Goal: Transaction & Acquisition: Purchase product/service

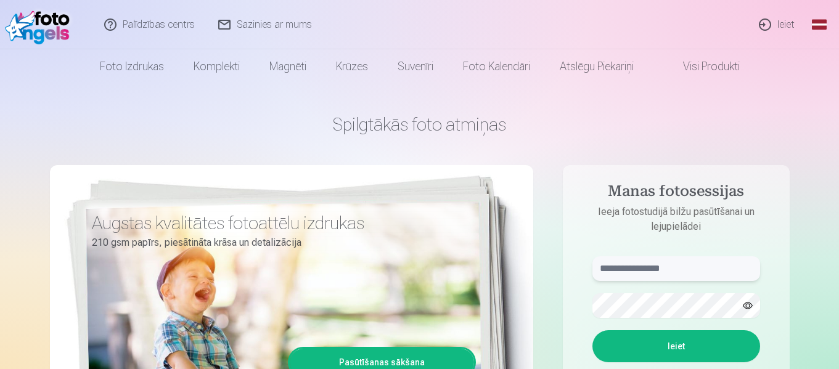
click at [626, 273] on input "text" at bounding box center [677, 268] width 168 height 25
type input "**********"
click at [672, 343] on button "Ieiet" at bounding box center [677, 346] width 168 height 32
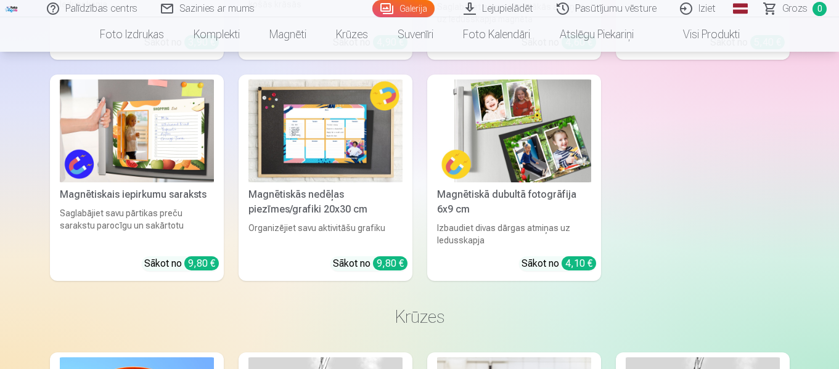
scroll to position [5179, 0]
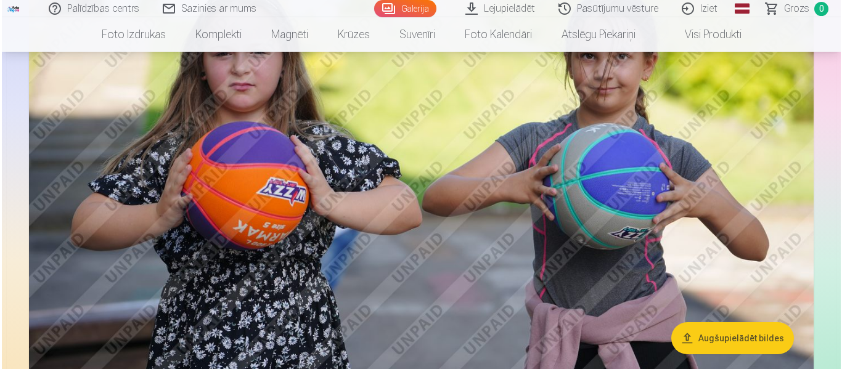
scroll to position [863, 0]
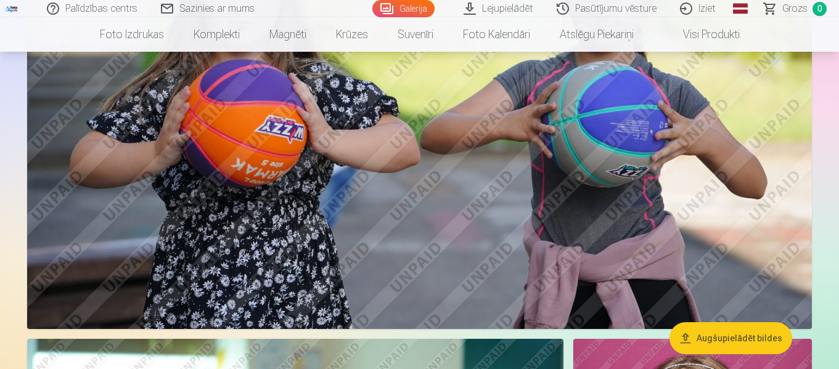
click at [268, 266] on img at bounding box center [419, 67] width 785 height 523
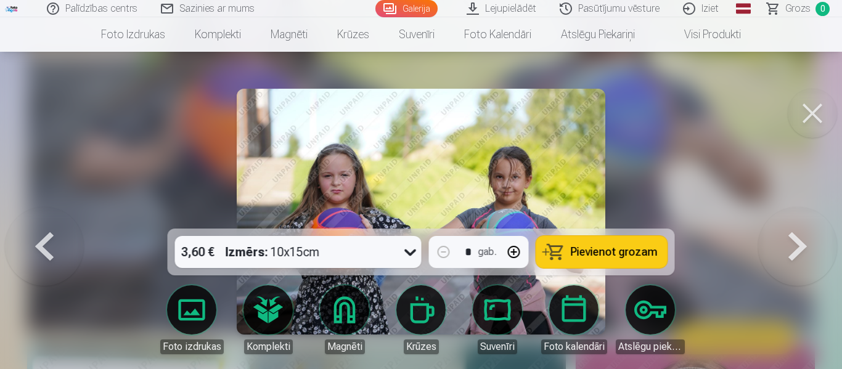
click at [775, 216] on button at bounding box center [797, 211] width 79 height 9
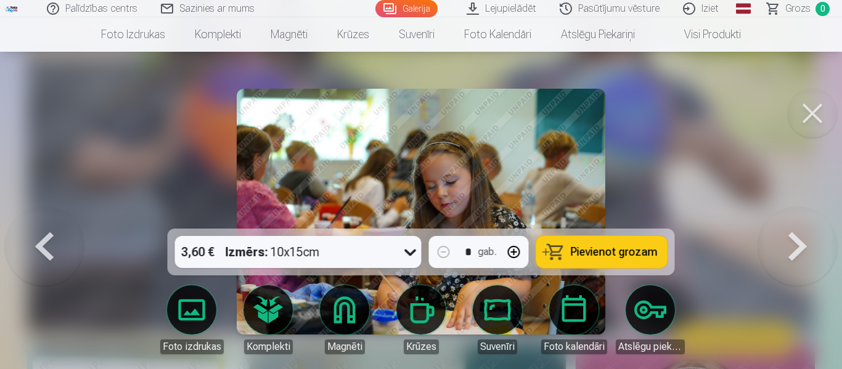
click at [808, 216] on button at bounding box center [797, 211] width 79 height 9
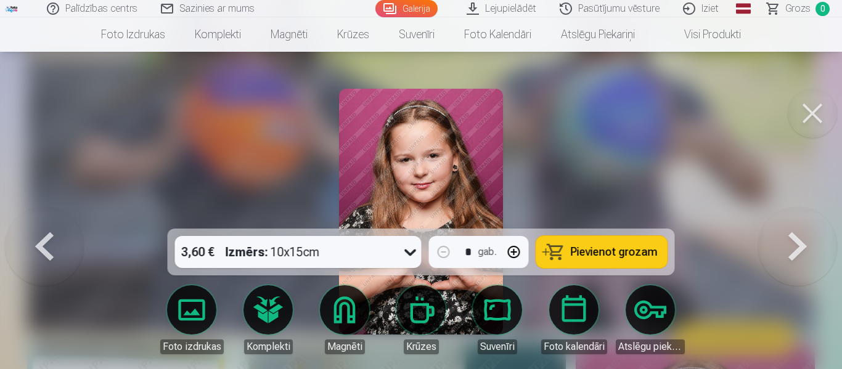
click at [57, 216] on button at bounding box center [44, 211] width 79 height 9
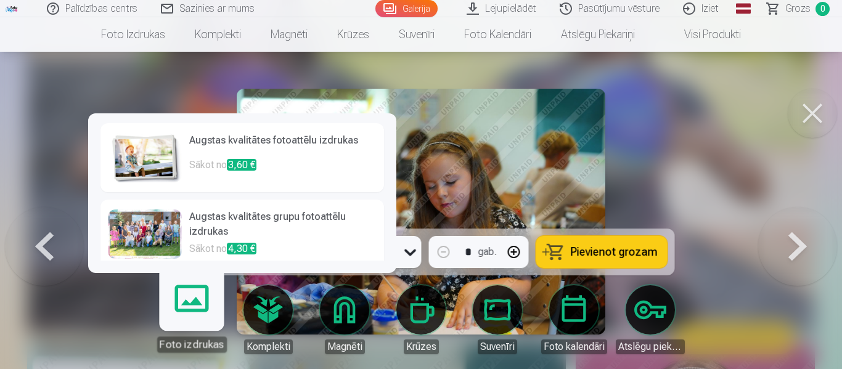
click at [233, 162] on span "3,60 €" at bounding box center [242, 165] width 30 height 12
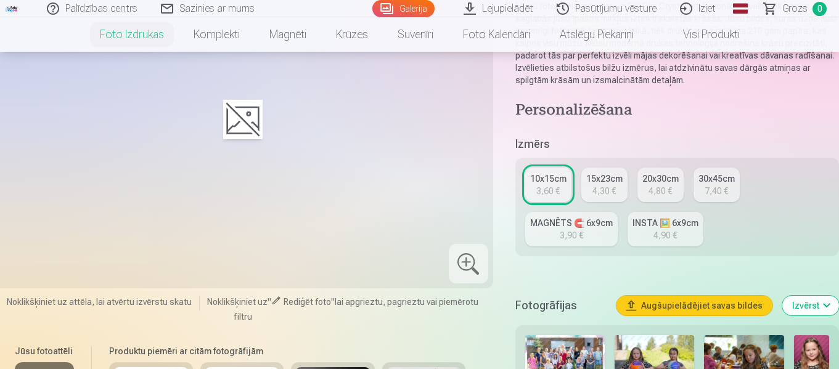
scroll to position [185, 0]
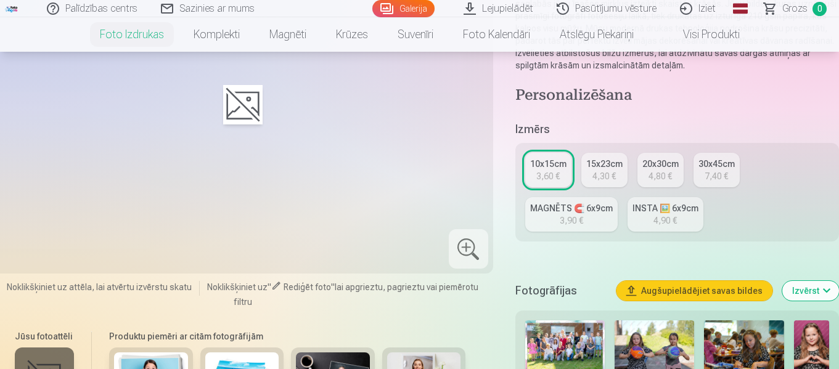
click at [584, 216] on link "MAGNĒTS 🧲 6x9cm 3,90 €" at bounding box center [571, 214] width 92 height 35
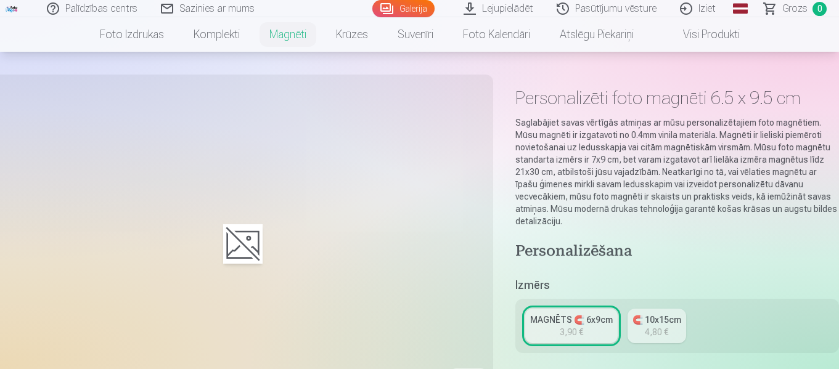
scroll to position [62, 0]
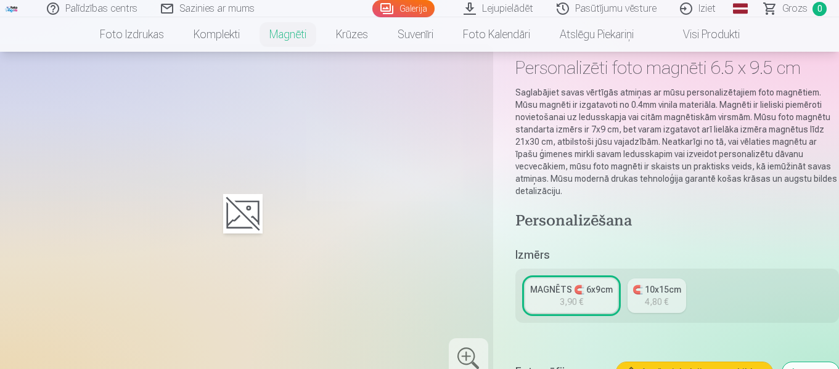
click at [221, 215] on div at bounding box center [243, 214] width 486 height 324
click at [240, 211] on div at bounding box center [242, 213] width 39 height 39
click at [465, 355] on div at bounding box center [468, 357] width 39 height 39
click at [470, 346] on div at bounding box center [468, 357] width 39 height 39
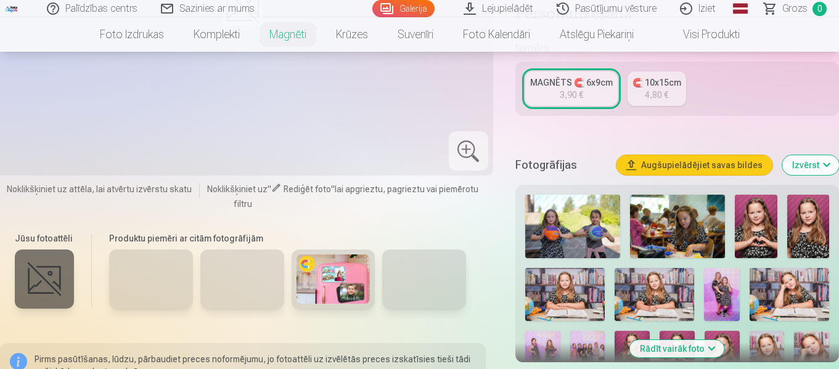
scroll to position [370, 0]
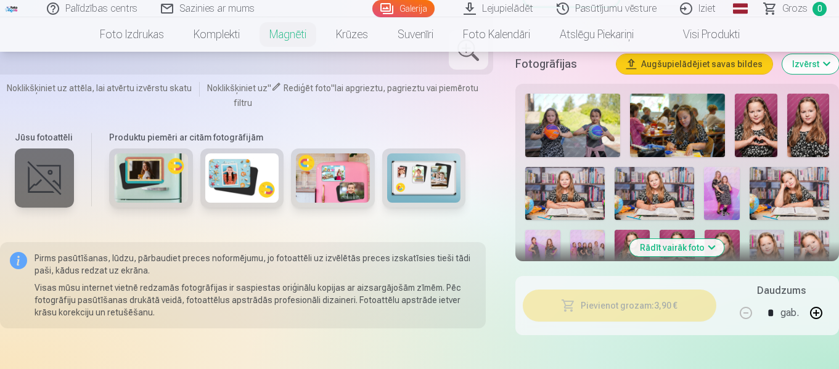
click at [681, 103] on img at bounding box center [677, 126] width 95 height 64
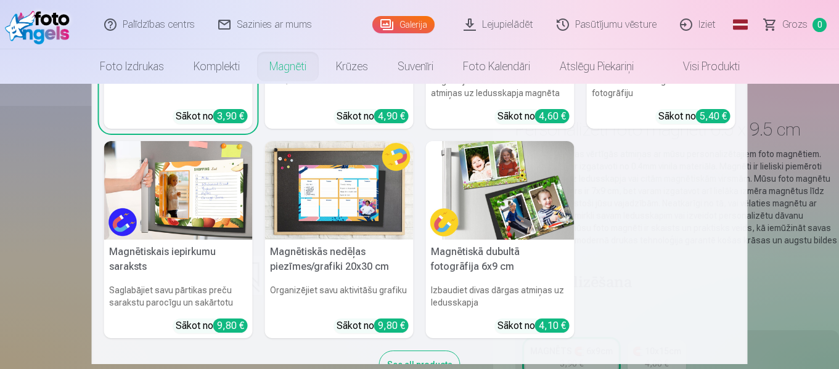
scroll to position [185, 0]
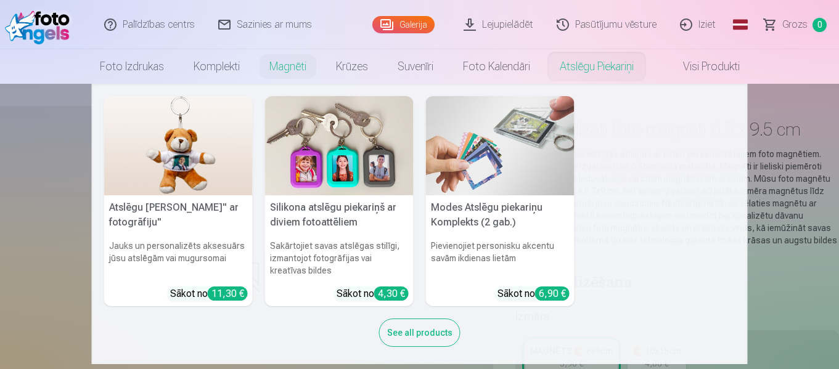
click at [358, 153] on img at bounding box center [339, 145] width 149 height 99
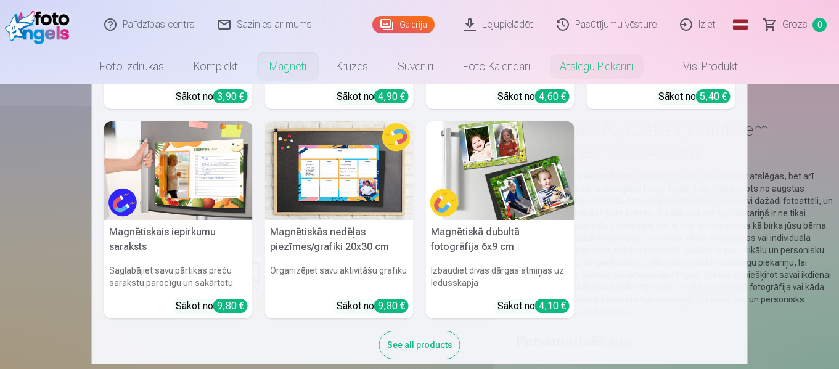
click at [273, 60] on link "Magnēti" at bounding box center [288, 66] width 67 height 35
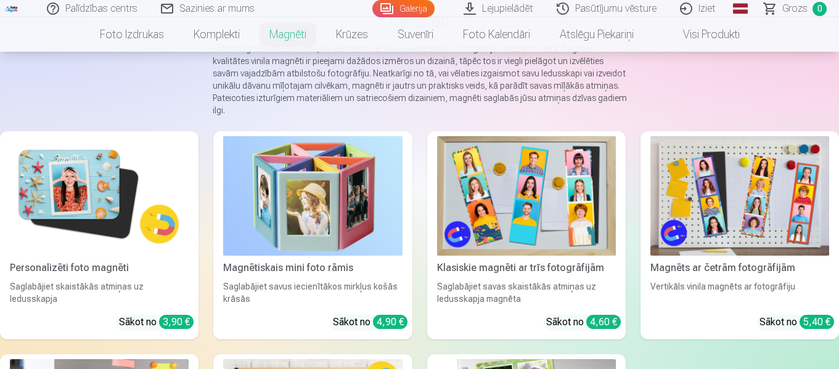
scroll to position [62, 0]
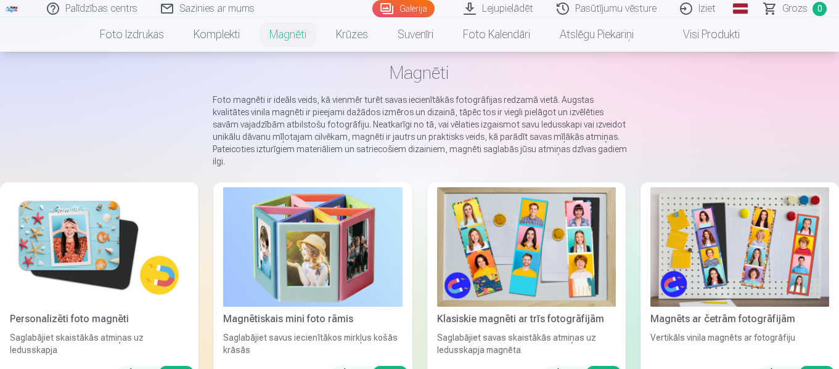
click at [110, 247] on img at bounding box center [99, 247] width 179 height 120
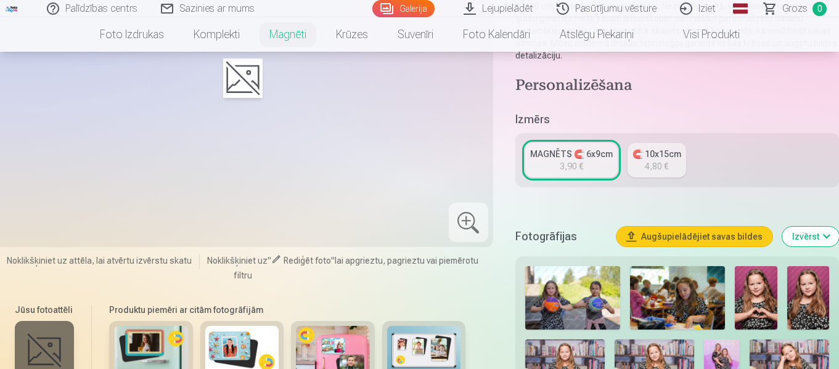
scroll to position [308, 0]
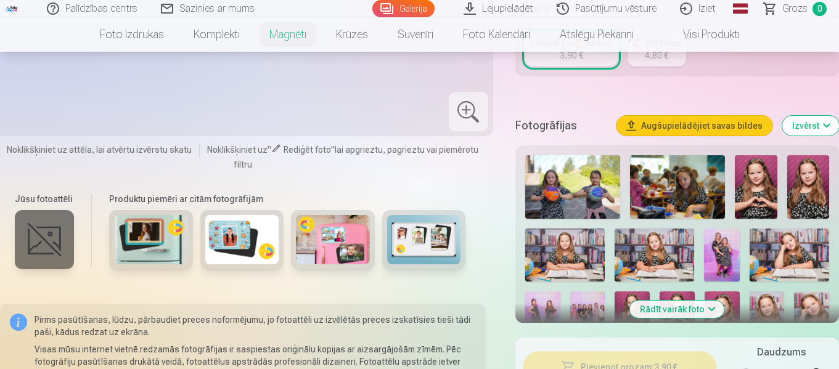
click at [781, 118] on div "Fotogrāfijas Augšupielādējiet savas bildes Izvērst" at bounding box center [677, 125] width 324 height 39
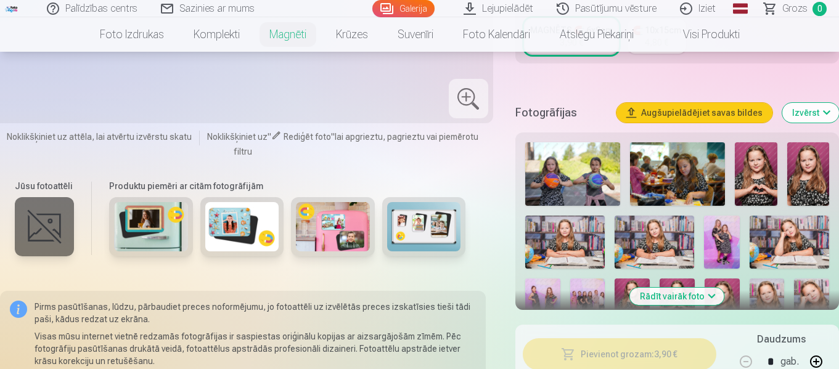
scroll to position [326, 0]
